Goal: Find specific page/section: Find specific page/section

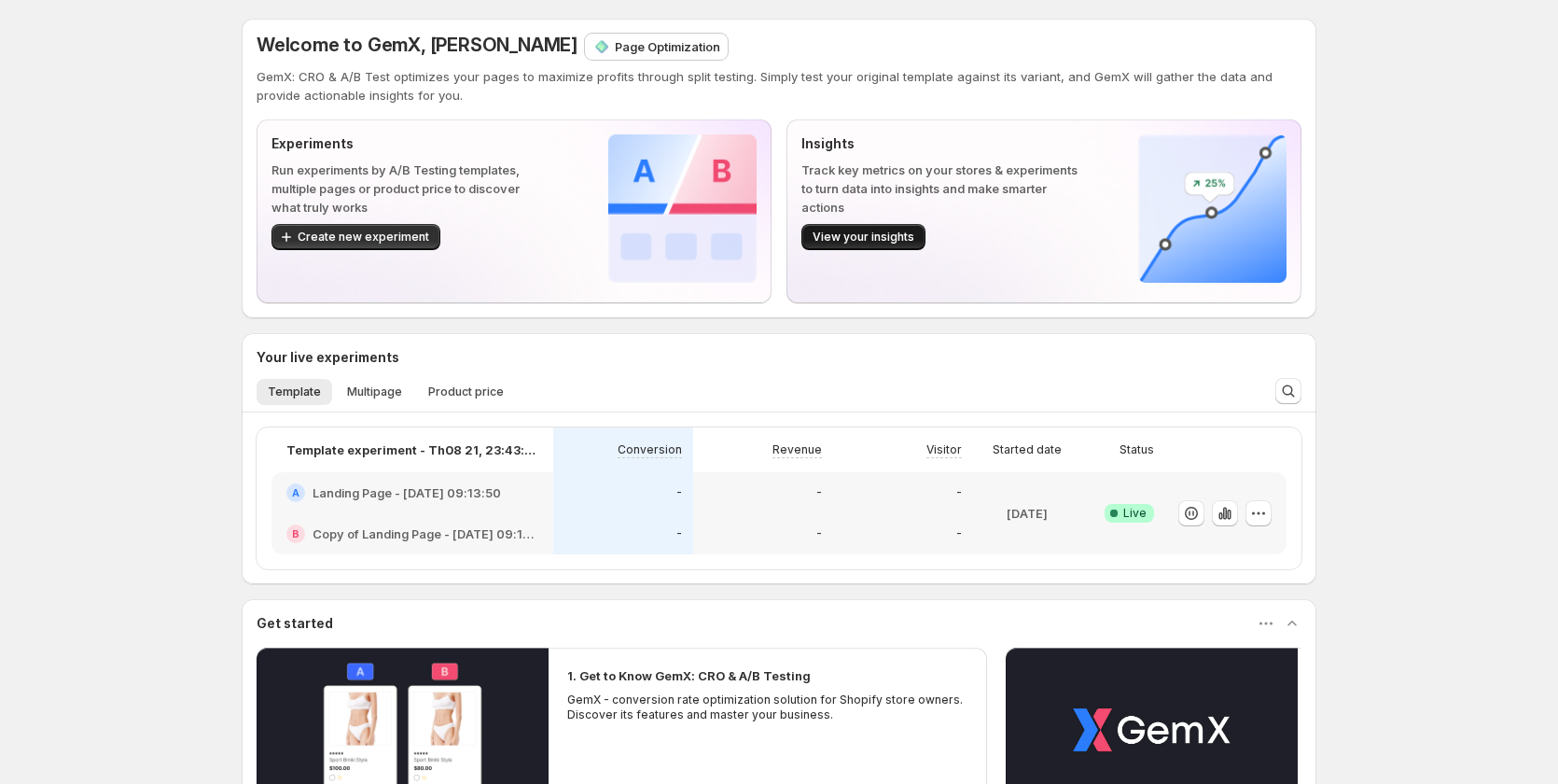
click at [899, 236] on span "View your insights" at bounding box center [864, 237] width 102 height 15
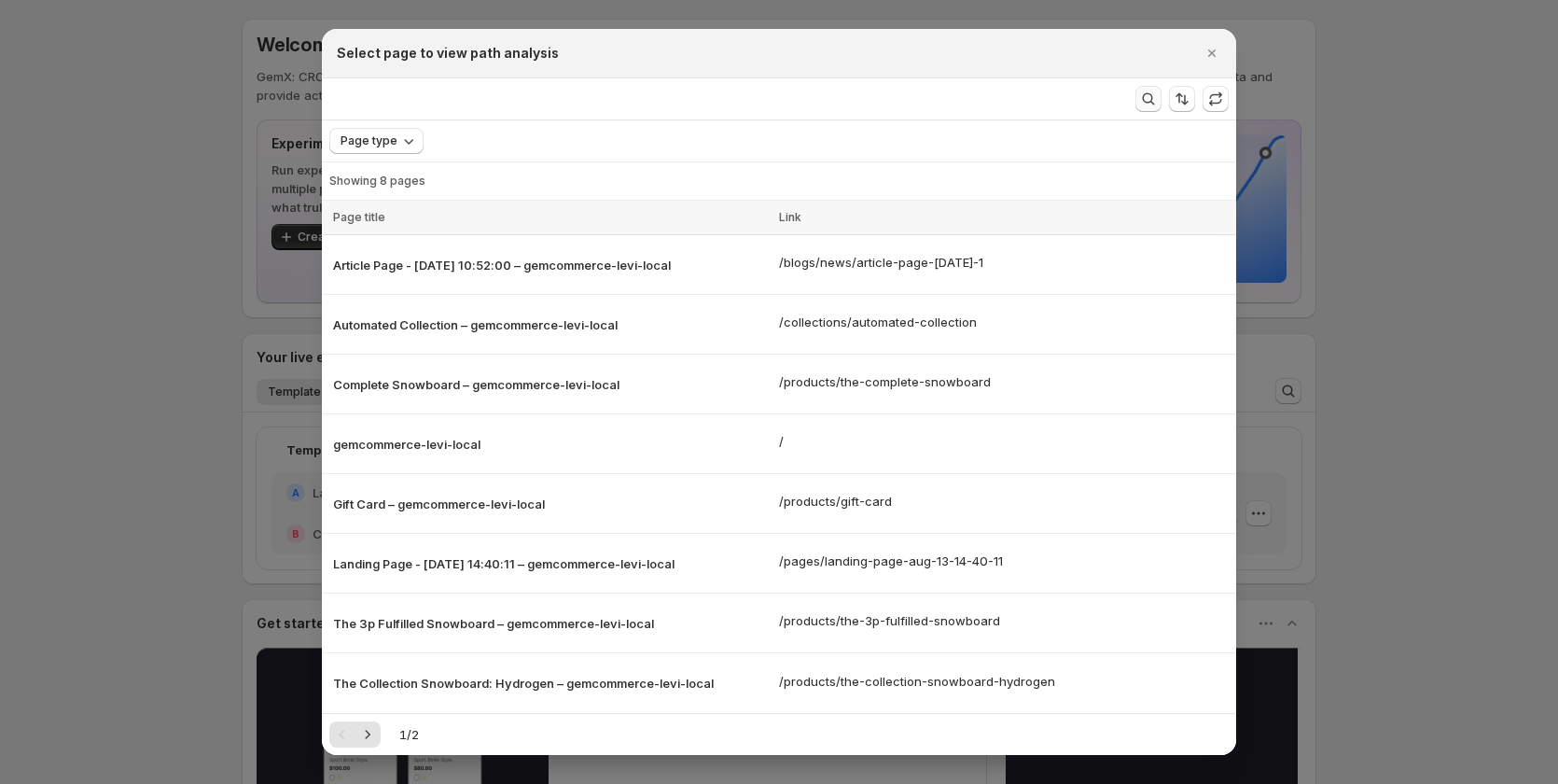
click at [1142, 99] on icon "Search and filter results" at bounding box center [1148, 99] width 19 height 19
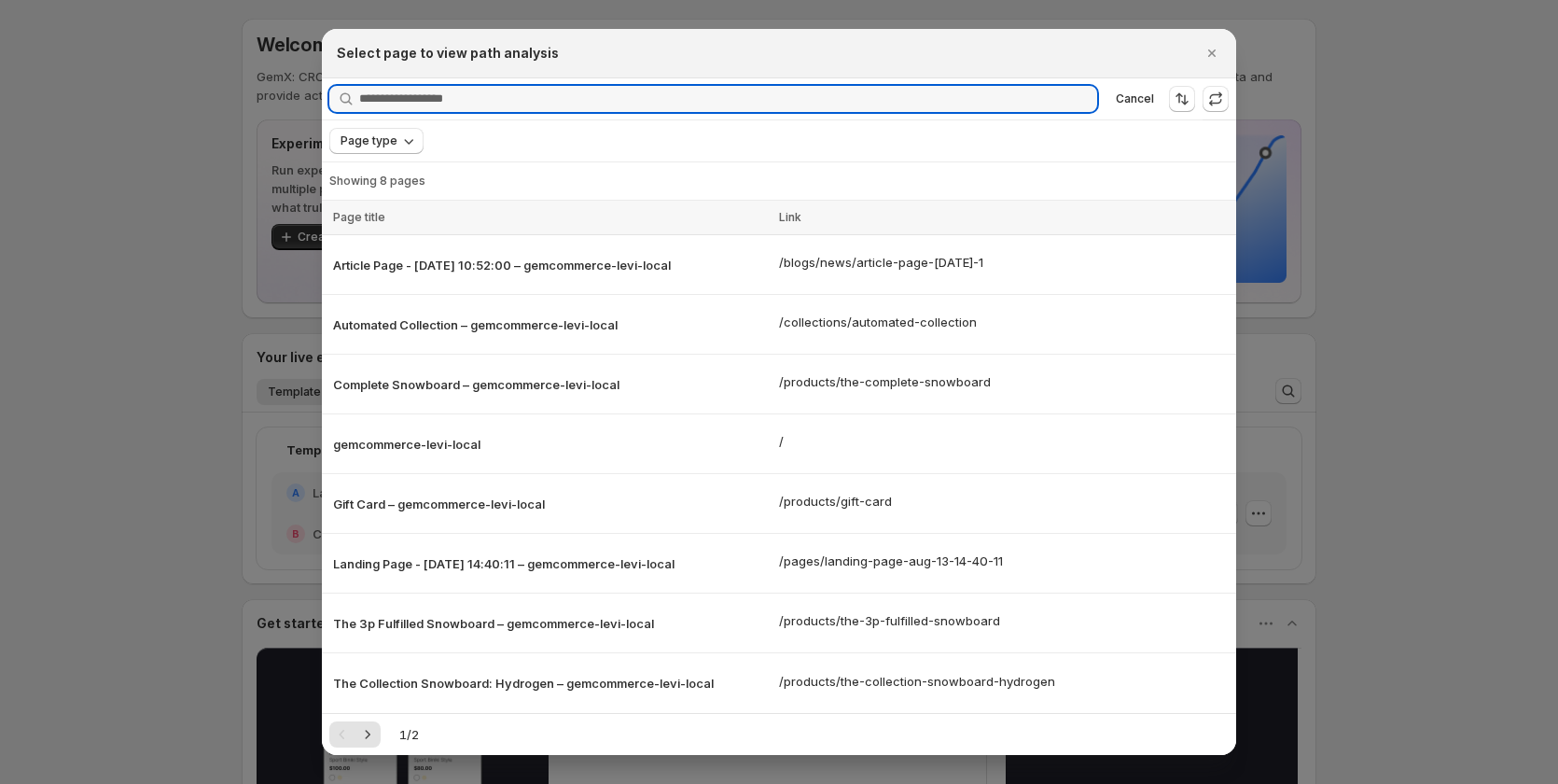
click at [1142, 99] on span "Cancel" at bounding box center [1135, 98] width 38 height 15
